Goal: Information Seeking & Learning: Learn about a topic

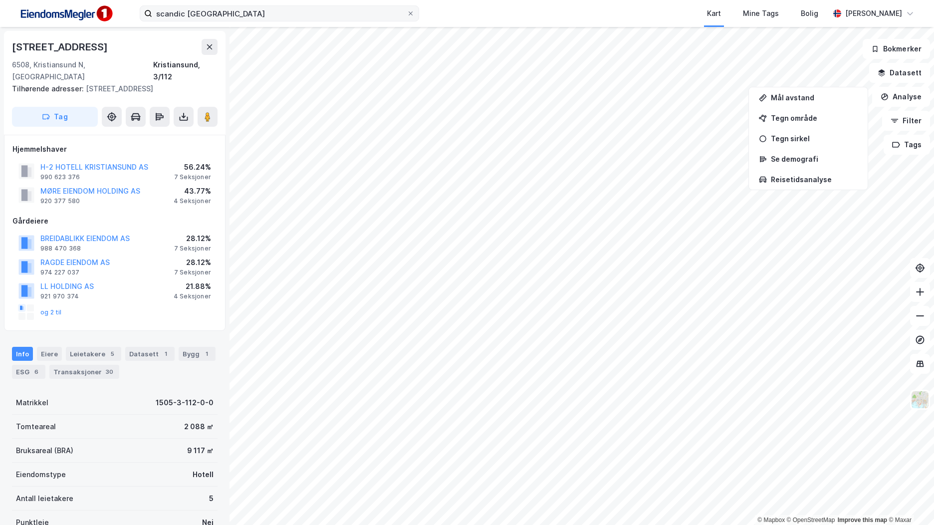
scroll to position [0, 0]
click at [192, 346] on div "Bygg 1" at bounding box center [197, 353] width 37 height 14
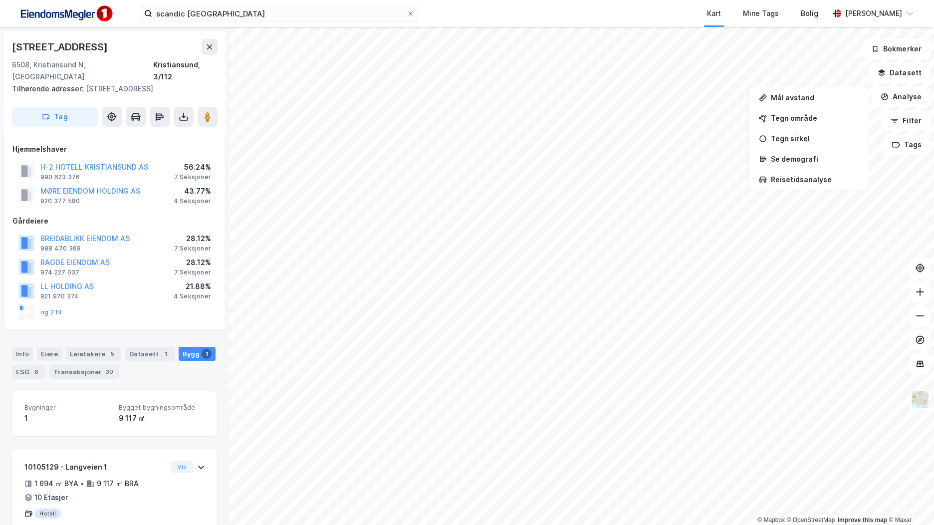
scroll to position [23, 0]
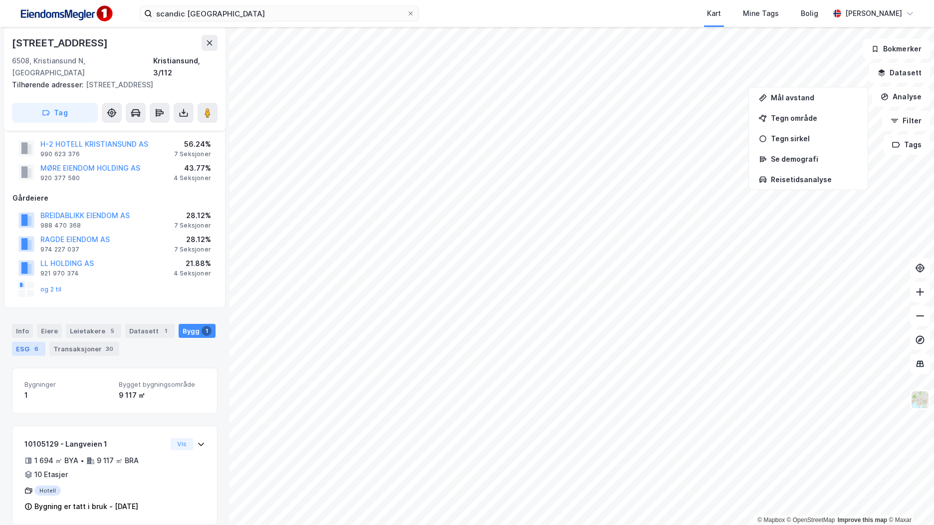
click at [33, 344] on div "6" at bounding box center [36, 349] width 10 height 10
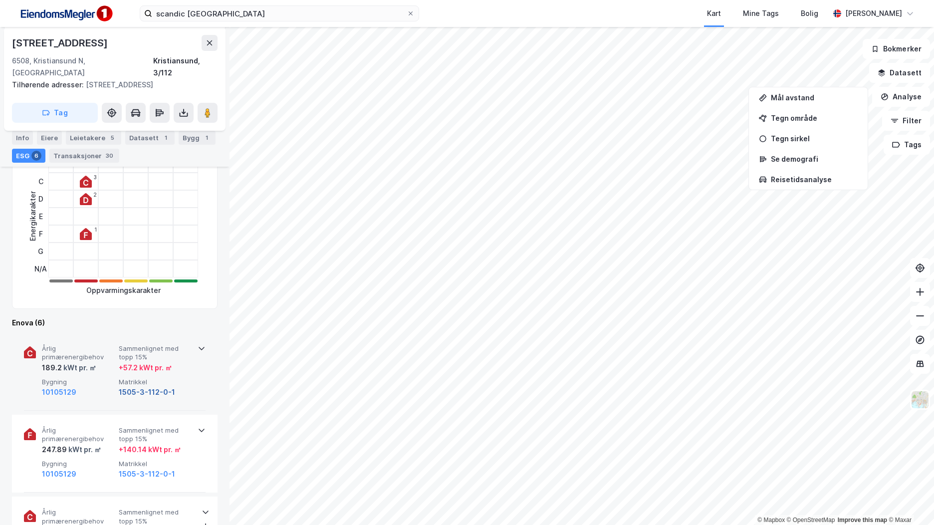
click at [120, 386] on button "1505-3-112-0-1" at bounding box center [147, 392] width 56 height 12
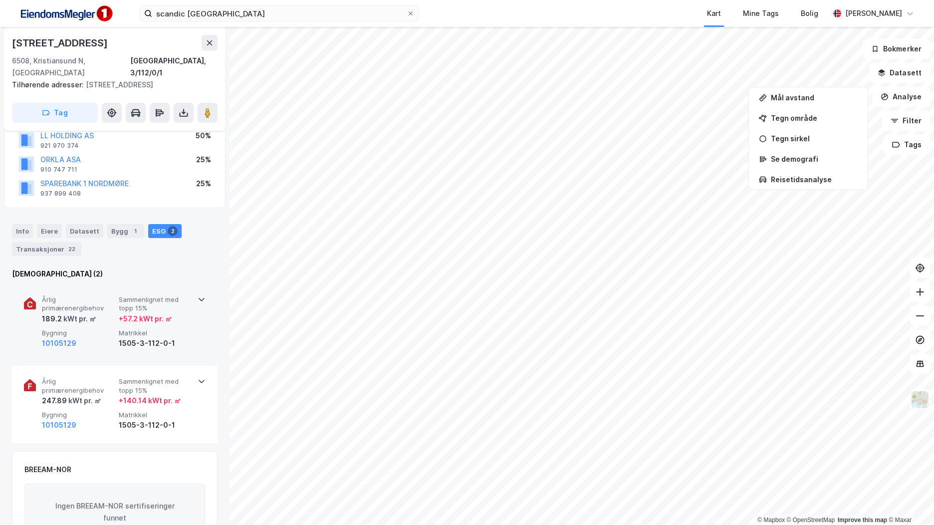
scroll to position [309, 0]
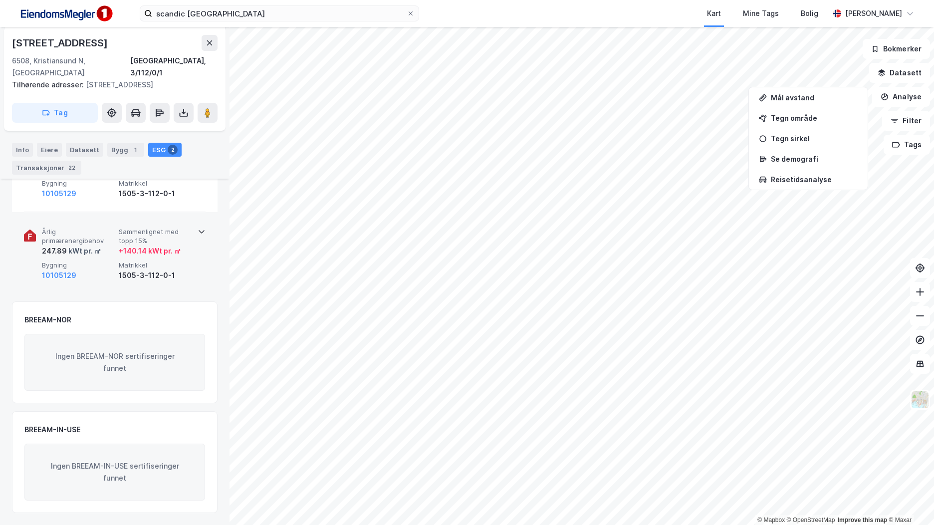
click at [107, 285] on div "Årlig primærenergibehov 247.89 kWt pr. ㎡ Sammenlignet med topp 15% + 140.14 kWt…" at bounding box center [115, 254] width 182 height 77
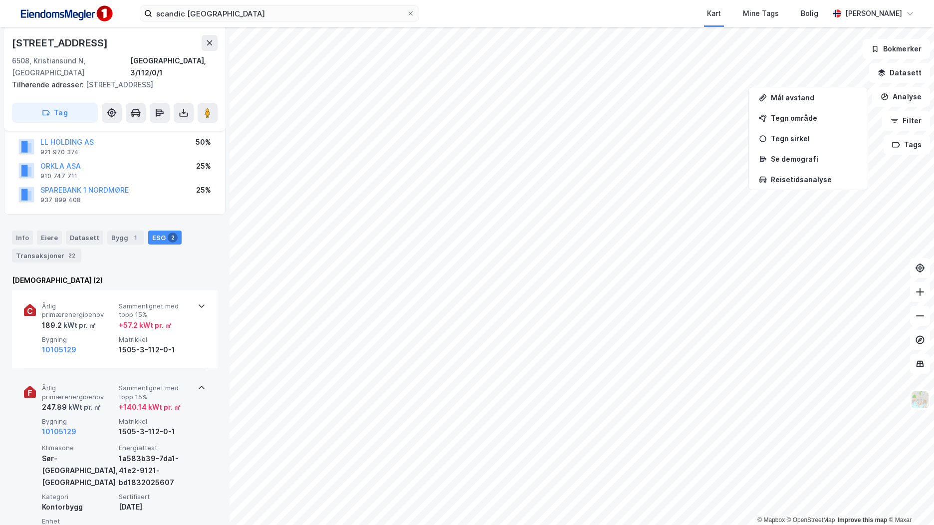
scroll to position [54, 0]
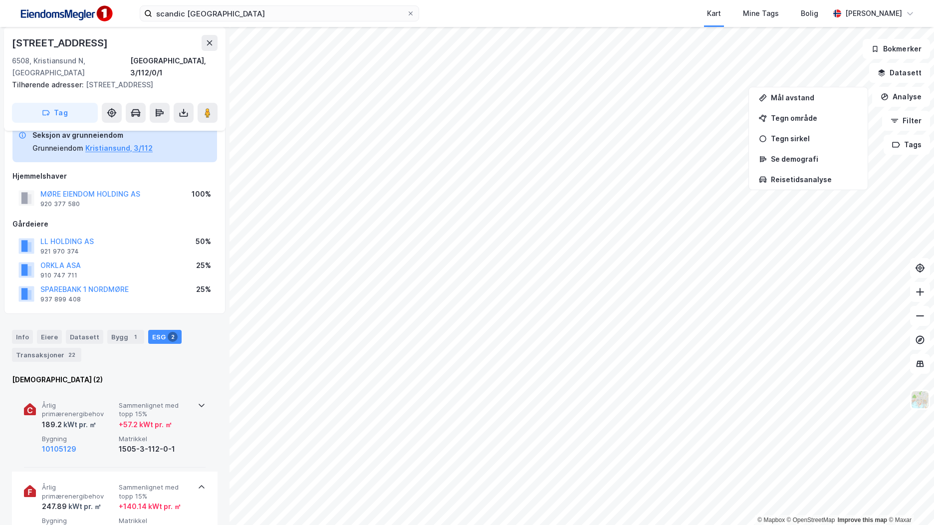
click at [191, 404] on div "Årlig primærenergibehov 189.2 kWt pr. ㎡ Sammenlignet med topp 15% + 57.2 kWt pr…" at bounding box center [115, 429] width 182 height 78
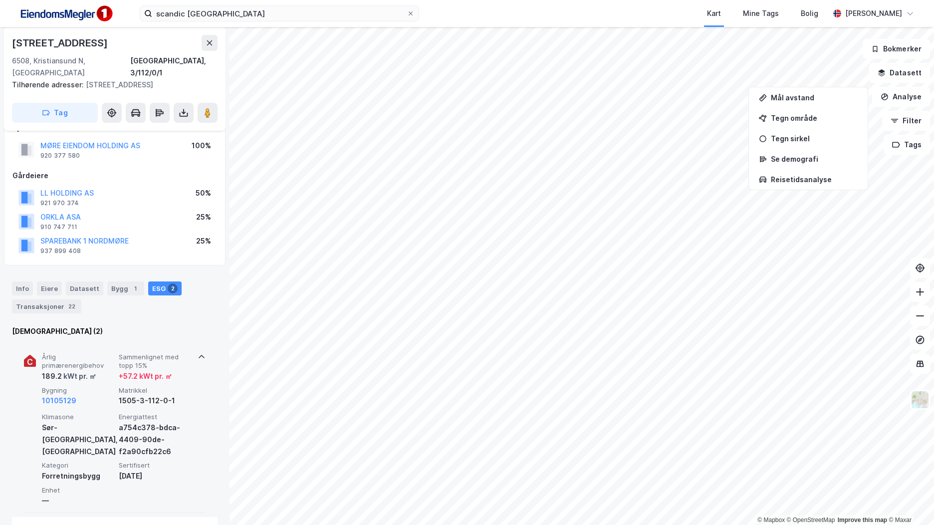
scroll to position [148, 0]
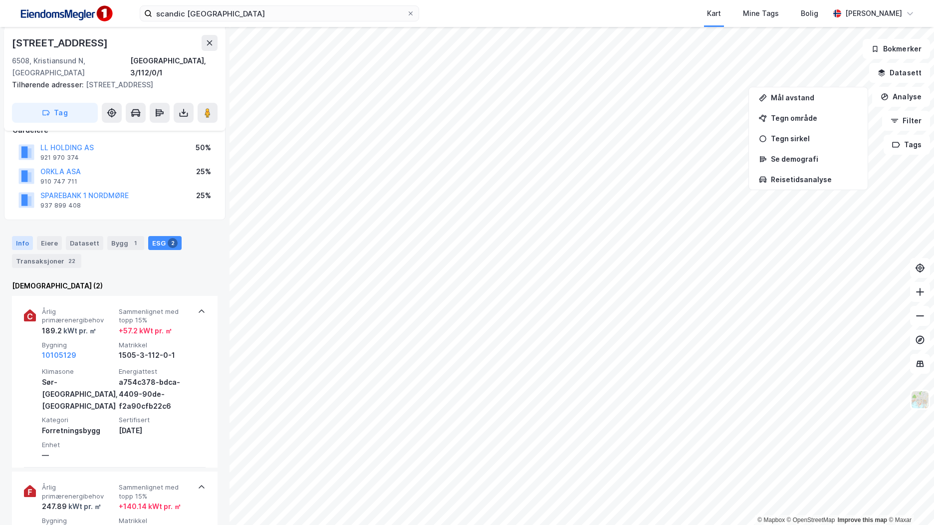
click at [30, 243] on div "Info" at bounding box center [22, 243] width 21 height 14
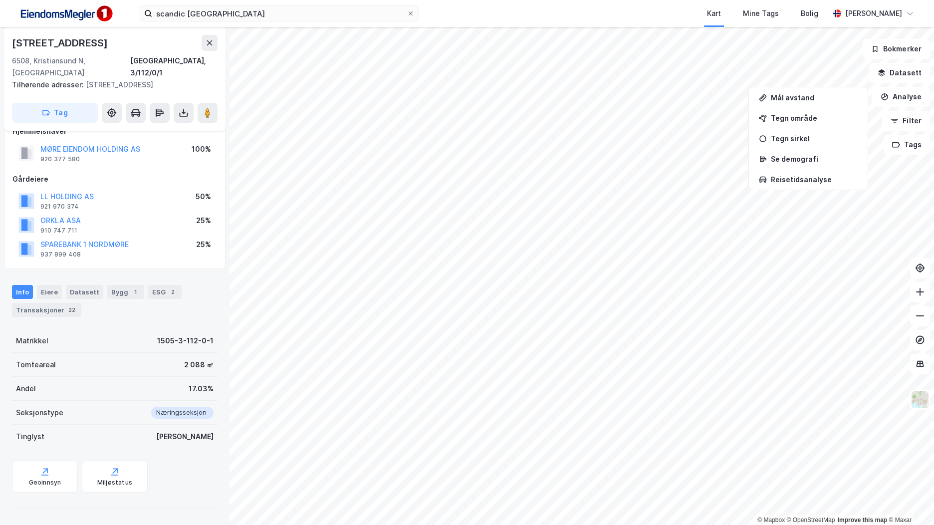
scroll to position [99, 0]
